Goal: Navigation & Orientation: Find specific page/section

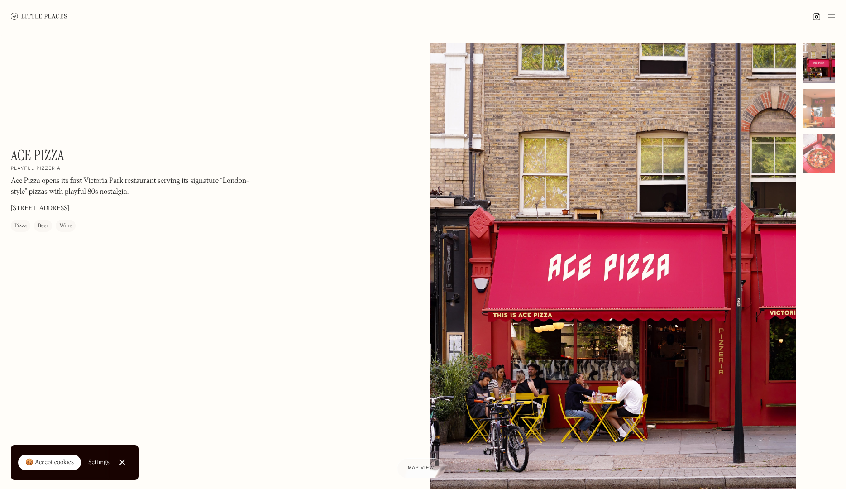
click at [832, 16] on img at bounding box center [831, 16] width 7 height 11
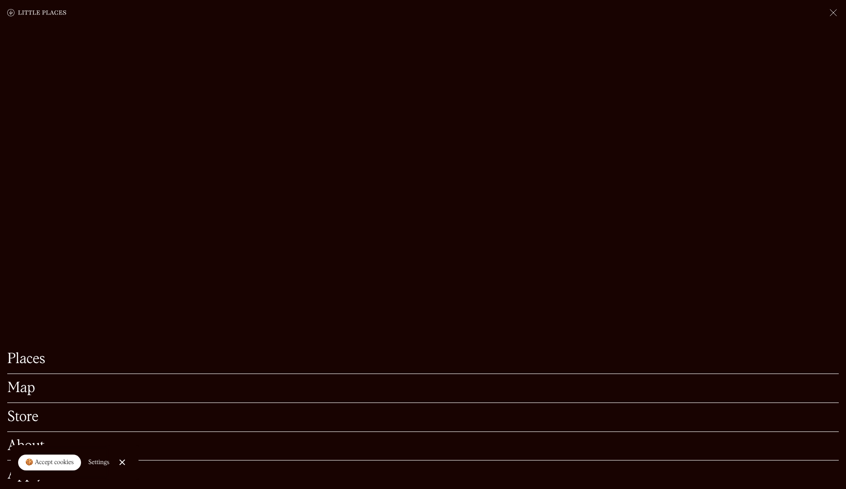
click at [32, 363] on link "Places" at bounding box center [423, 359] width 832 height 14
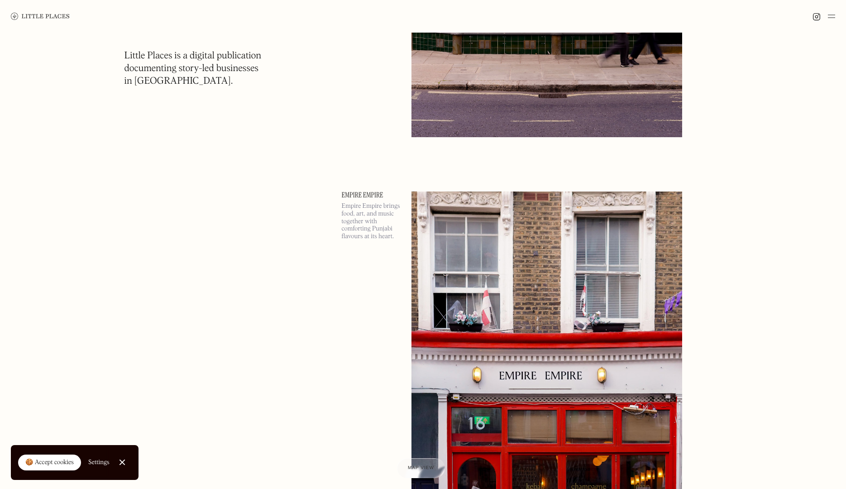
scroll to position [1143, 0]
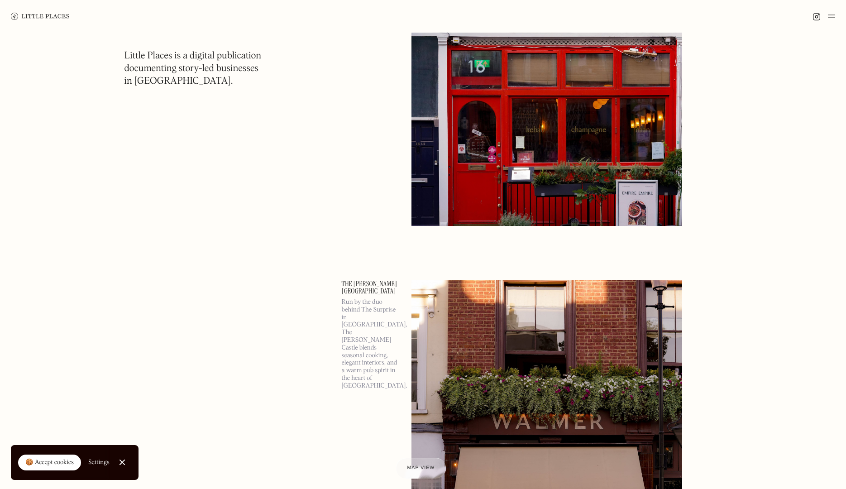
click at [427, 472] on div "Map view" at bounding box center [421, 469] width 28 height 10
